Goal: Transaction & Acquisition: Purchase product/service

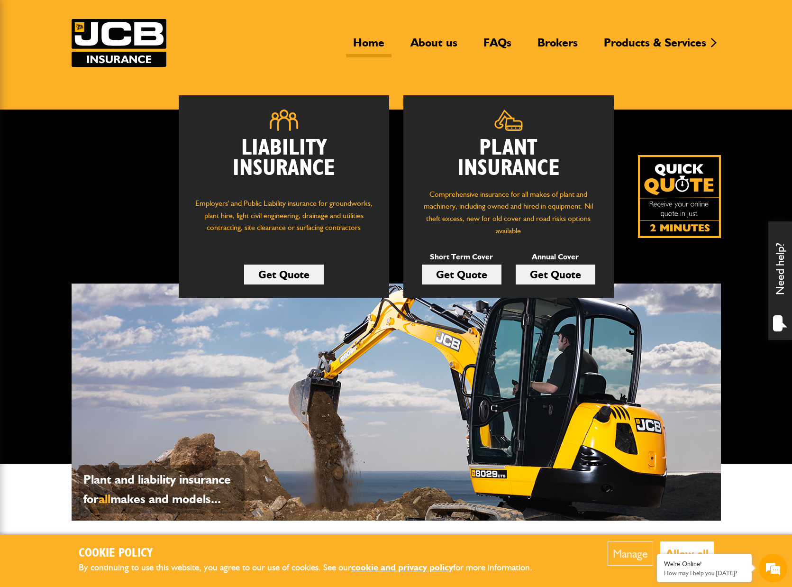
click at [84, 18] on header "Home About us FAQs Brokers Products & Services Construction insurance Car and c…" at bounding box center [396, 54] width 792 height 112
click at [91, 25] on img at bounding box center [119, 43] width 95 height 48
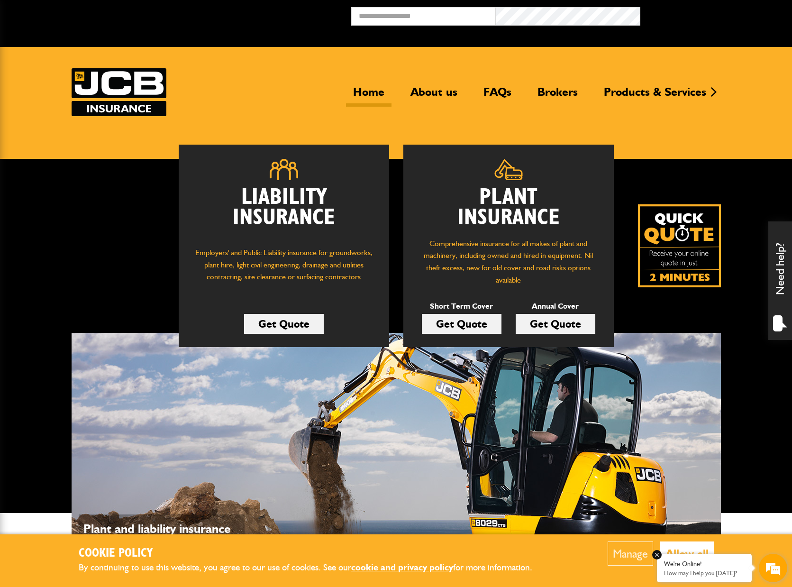
click at [658, 555] on em at bounding box center [656, 554] width 9 height 9
click at [666, 553] on button "Allow all" at bounding box center [687, 553] width 54 height 24
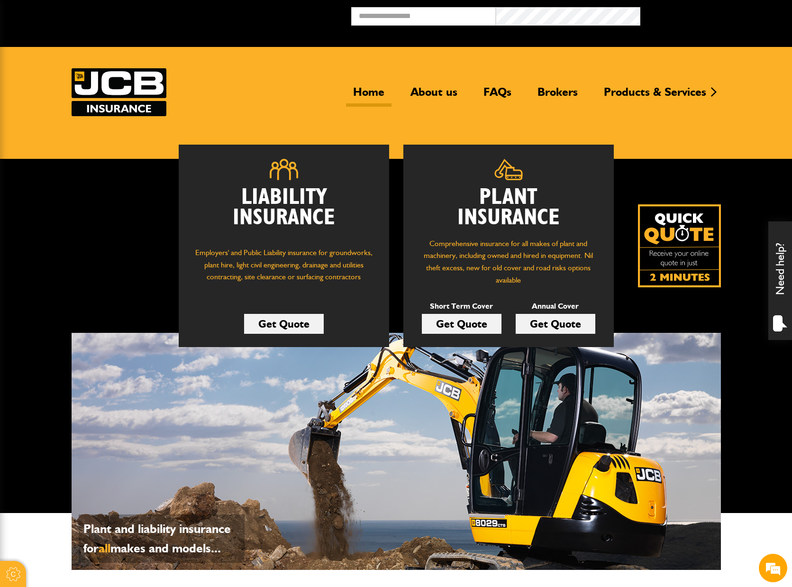
click at [443, 328] on link "Get Quote" at bounding box center [462, 324] width 80 height 20
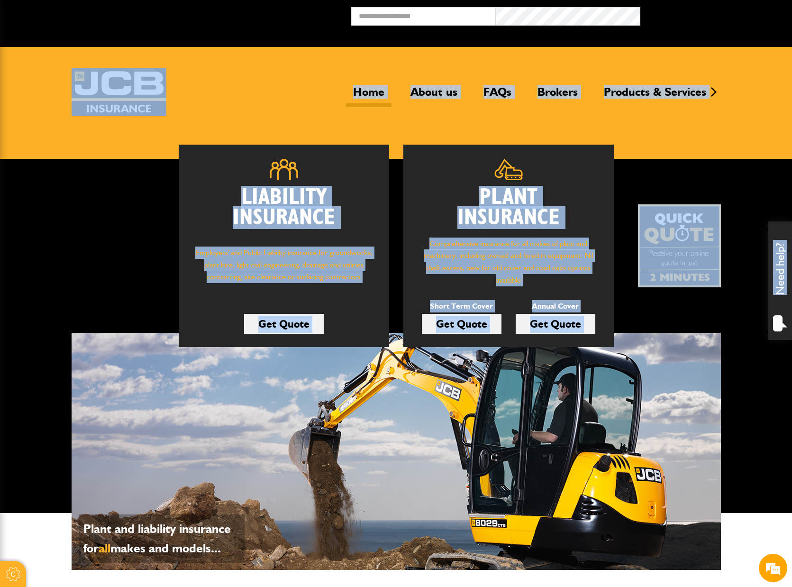
drag, startPoint x: 36, startPoint y: 47, endPoint x: 703, endPoint y: 212, distance: 687.1
click at [703, 212] on body "Cookie Options You can control which cookies we use with the form below. Please…" at bounding box center [396, 558] width 792 height 1116
click at [722, 162] on div "Liability Insurance Employers' and Public Liability insurance for groundworks, …" at bounding box center [396, 336] width 792 height 354
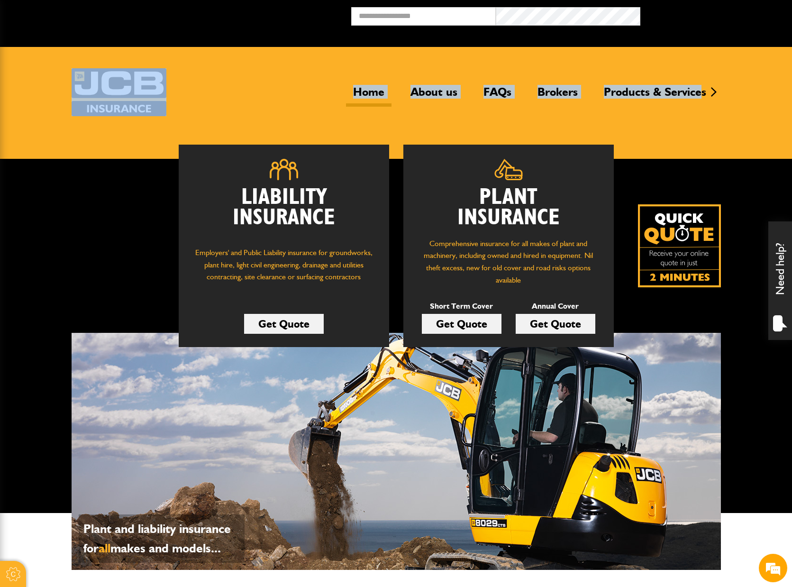
drag, startPoint x: 10, startPoint y: 58, endPoint x: 701, endPoint y: 114, distance: 692.5
click at [701, 114] on header "Home About us FAQs Brokers Products & Services Construction insurance Car and c…" at bounding box center [396, 103] width 792 height 112
click at [732, 117] on header "Home About us FAQs Brokers Products & Services Construction insurance Car and c…" at bounding box center [396, 103] width 792 height 112
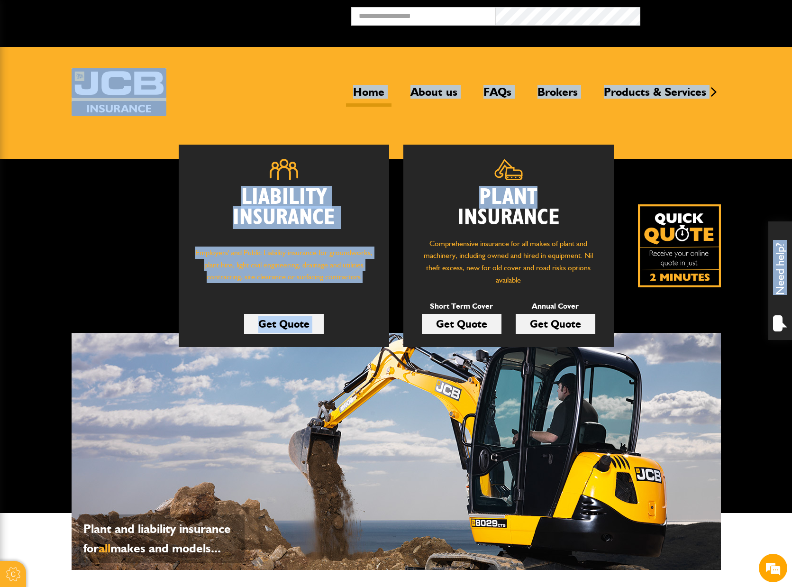
drag, startPoint x: 31, startPoint y: 90, endPoint x: 671, endPoint y: 151, distance: 642.9
click at [671, 151] on body "Cookie Options You can control which cookies we use with the form below. Please…" at bounding box center [396, 558] width 792 height 1116
click at [678, 148] on div "Liability Insurance Employers' and Public Liability insurance for groundworks, …" at bounding box center [396, 246] width 649 height 202
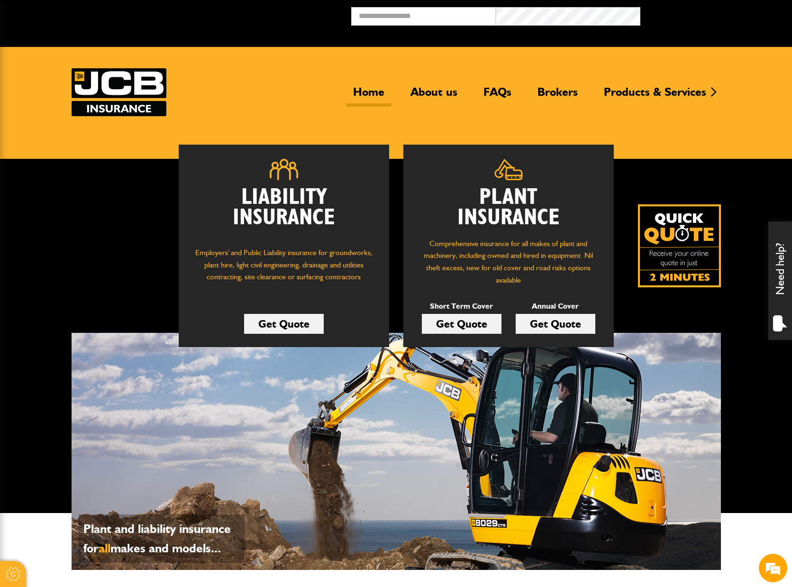
click at [452, 327] on link "Get Quote" at bounding box center [462, 324] width 80 height 20
